Goal: Task Accomplishment & Management: Manage account settings

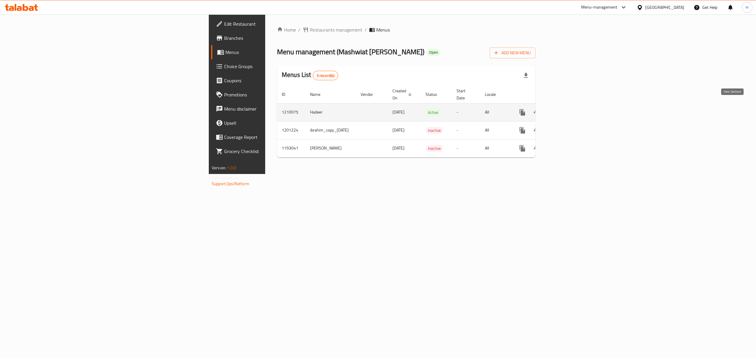
click at [568, 109] on icon "enhanced table" at bounding box center [564, 112] width 7 height 7
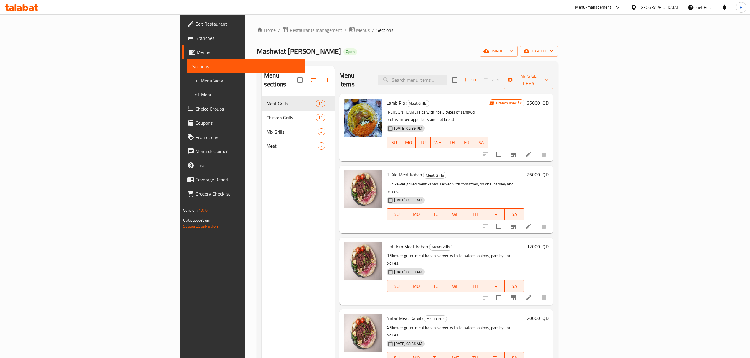
click at [298, 57] on div "Mashwiat Al Karam Open import export" at bounding box center [407, 51] width 301 height 11
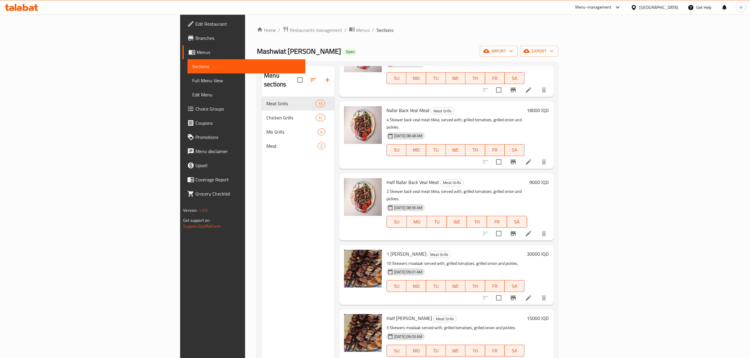
scroll to position [494, 0]
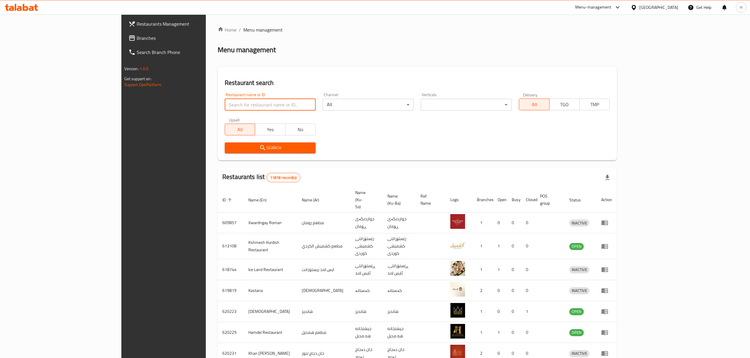
click at [225, 102] on input "search" at bounding box center [270, 105] width 91 height 12
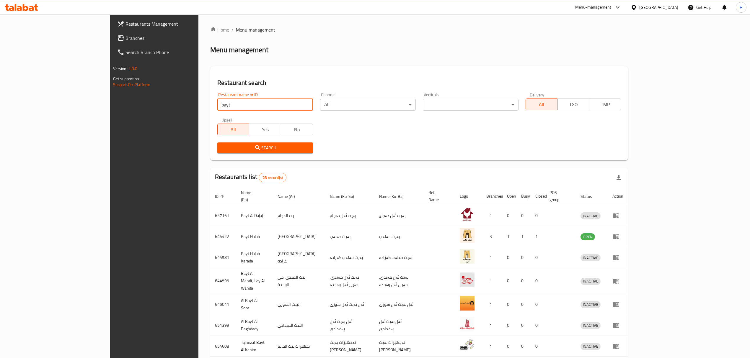
type input "bayt halab"
click button "Search" at bounding box center [265, 148] width 96 height 11
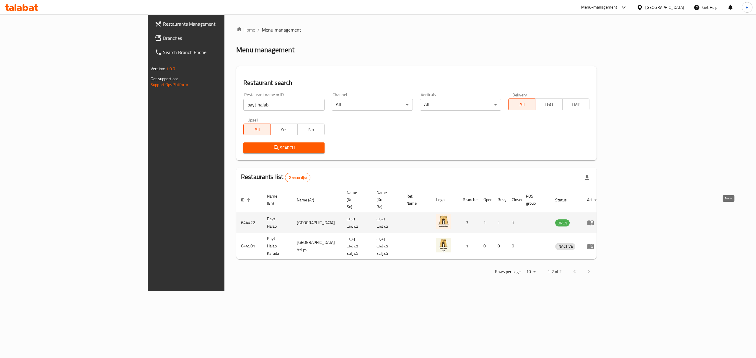
click at [594, 221] on icon "enhanced table" at bounding box center [590, 223] width 6 height 5
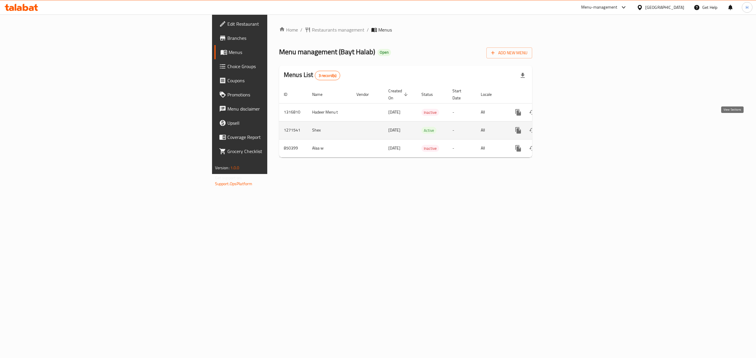
click at [564, 127] on icon "enhanced table" at bounding box center [560, 130] width 7 height 7
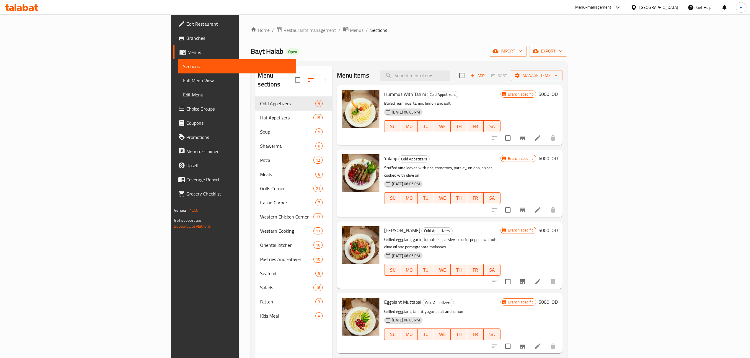
click at [306, 48] on div "Bayt Halab Open import export" at bounding box center [409, 51] width 316 height 11
click at [350, 28] on span "Menus" at bounding box center [357, 30] width 14 height 7
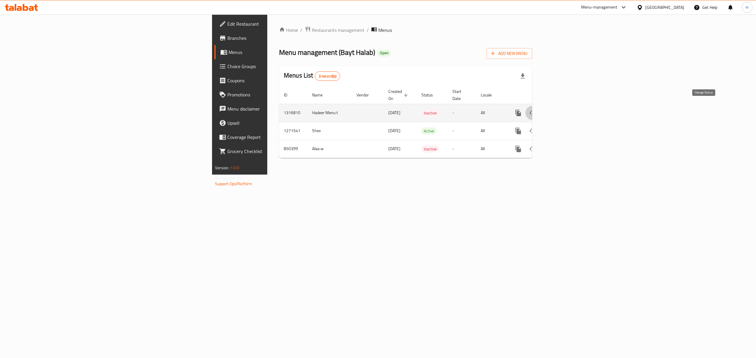
click at [536, 110] on icon "enhanced table" at bounding box center [532, 113] width 7 height 7
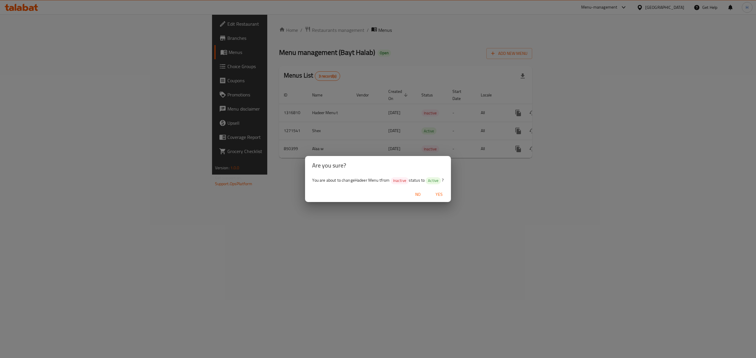
click at [441, 194] on span "Yes" at bounding box center [439, 194] width 14 height 7
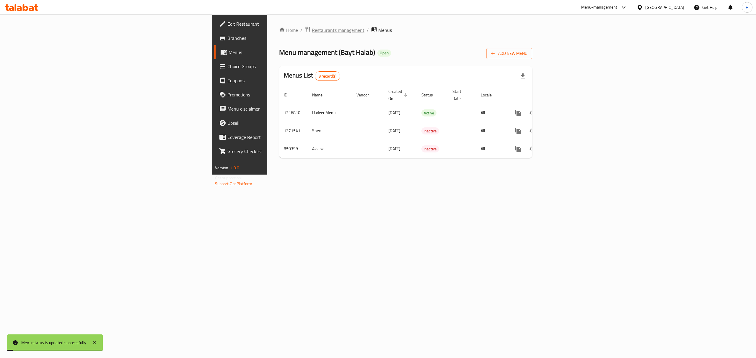
click at [312, 31] on span "Restaurants management" at bounding box center [338, 30] width 53 height 7
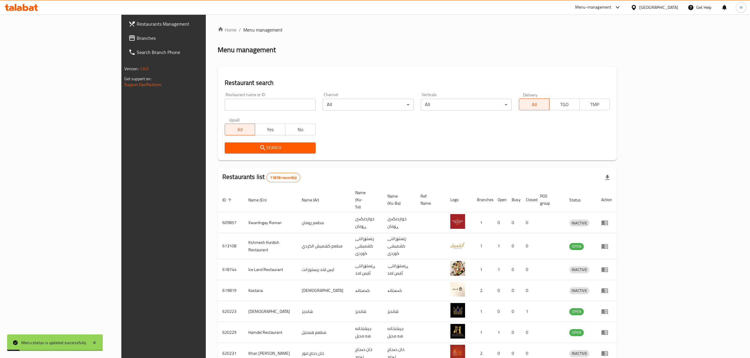
click at [264, 103] on input "search" at bounding box center [270, 105] width 91 height 12
type input "hebeet"
click at [229, 148] on span "Search" at bounding box center [269, 147] width 81 height 7
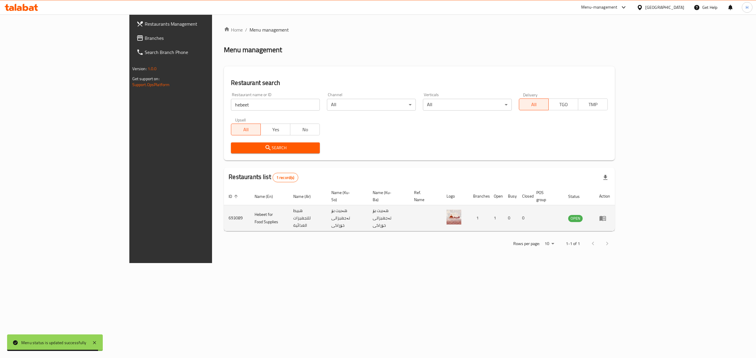
click at [615, 212] on td "enhanced table" at bounding box center [604, 218] width 20 height 26
click at [606, 216] on icon "enhanced table" at bounding box center [602, 218] width 6 height 5
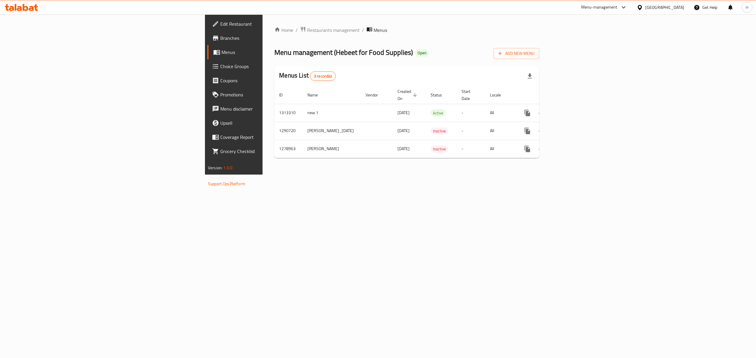
click at [379, 54] on div "Menu management ( Hebeet for Food Supplies ) Open Add New Menu" at bounding box center [406, 52] width 265 height 13
click at [573, 110] on icon "enhanced table" at bounding box center [569, 113] width 7 height 7
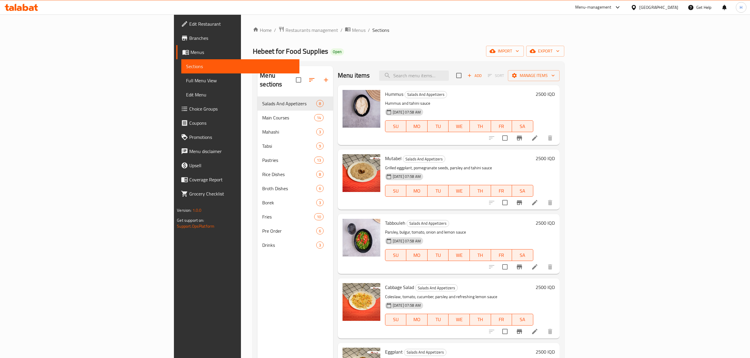
click at [430, 40] on div "Home / Restaurants management / Menus / Sections Hebeet for Food Supplies Open …" at bounding box center [408, 227] width 311 height 403
drag, startPoint x: 427, startPoint y: 77, endPoint x: 493, endPoint y: 91, distance: 66.9
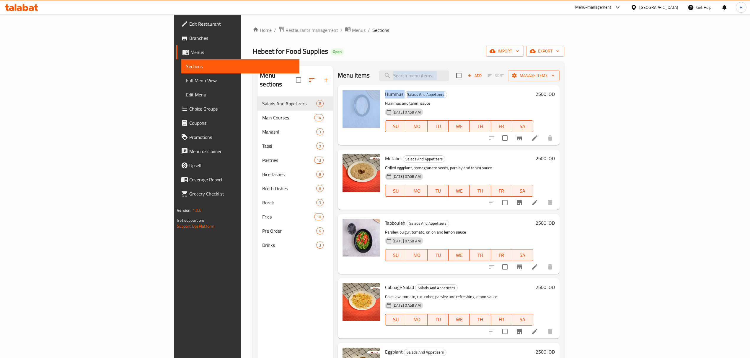
click at [493, 91] on div "Menu items Add Sort Manage items Hummus Salads And Appetizers Hummus and tahini…" at bounding box center [446, 245] width 226 height 358
click at [468, 36] on div "Home / Restaurants management / Menus / Sections Hebeet for Food Supplies Open …" at bounding box center [408, 227] width 311 height 403
click at [466, 32] on ol "Home / Restaurants management / Menus / Sections" at bounding box center [408, 30] width 311 height 8
click at [421, 51] on div "Hebeet for Food Supplies Open import export" at bounding box center [408, 51] width 311 height 11
click at [449, 73] on input "search" at bounding box center [414, 76] width 70 height 10
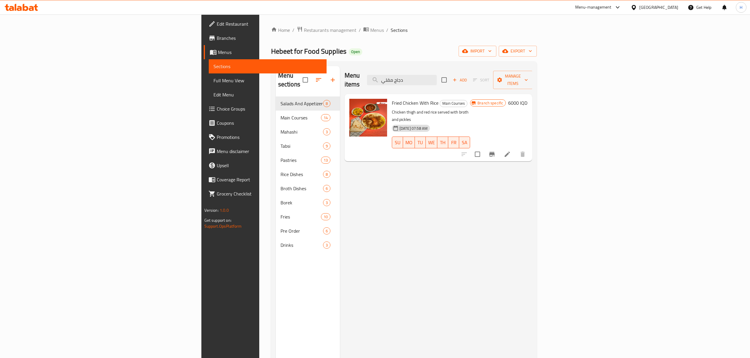
type input "دجاج مقلي"
click at [532, 69] on div "Menu items دجاج مقلي Add Sort Manage items" at bounding box center [438, 80] width 188 height 28
click at [532, 67] on div "Menu items دجاج مقلي Add Sort Manage items" at bounding box center [438, 80] width 188 height 28
click at [392, 99] on span "Fried Chicken With Rice" at bounding box center [415, 103] width 47 height 9
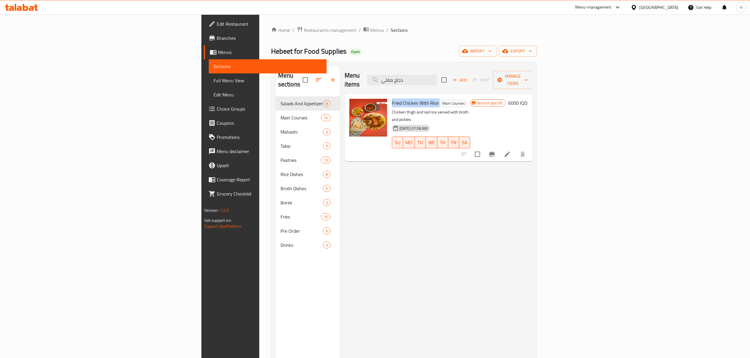
click at [392, 99] on span "Fried Chicken With Rice" at bounding box center [415, 103] width 47 height 9
copy h6 "Fried Chicken With Rice"
click at [407, 58] on div "Home / Restaurants management / Menus / Sections Hebeet for Food Supplies Open …" at bounding box center [404, 227] width 266 height 403
